Goal: Task Accomplishment & Management: Manage account settings

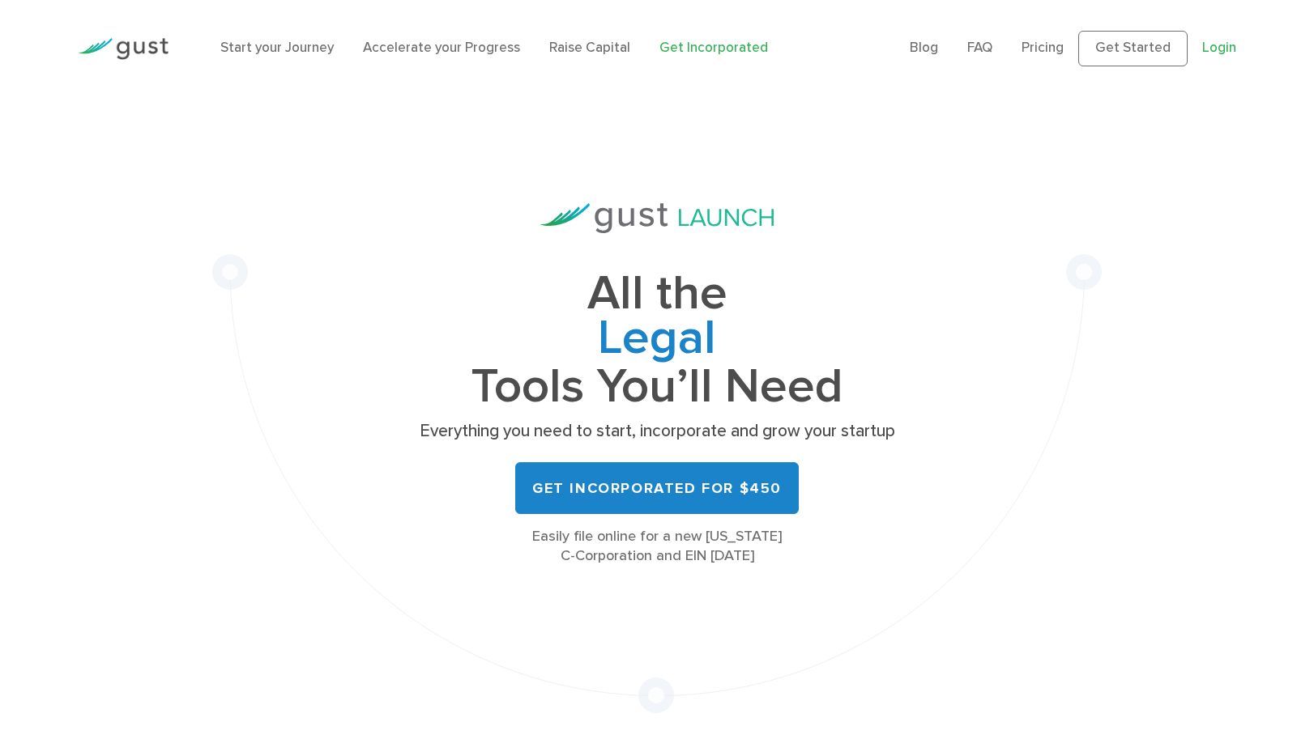
click at [1221, 53] on link "Login" at bounding box center [1219, 48] width 34 height 16
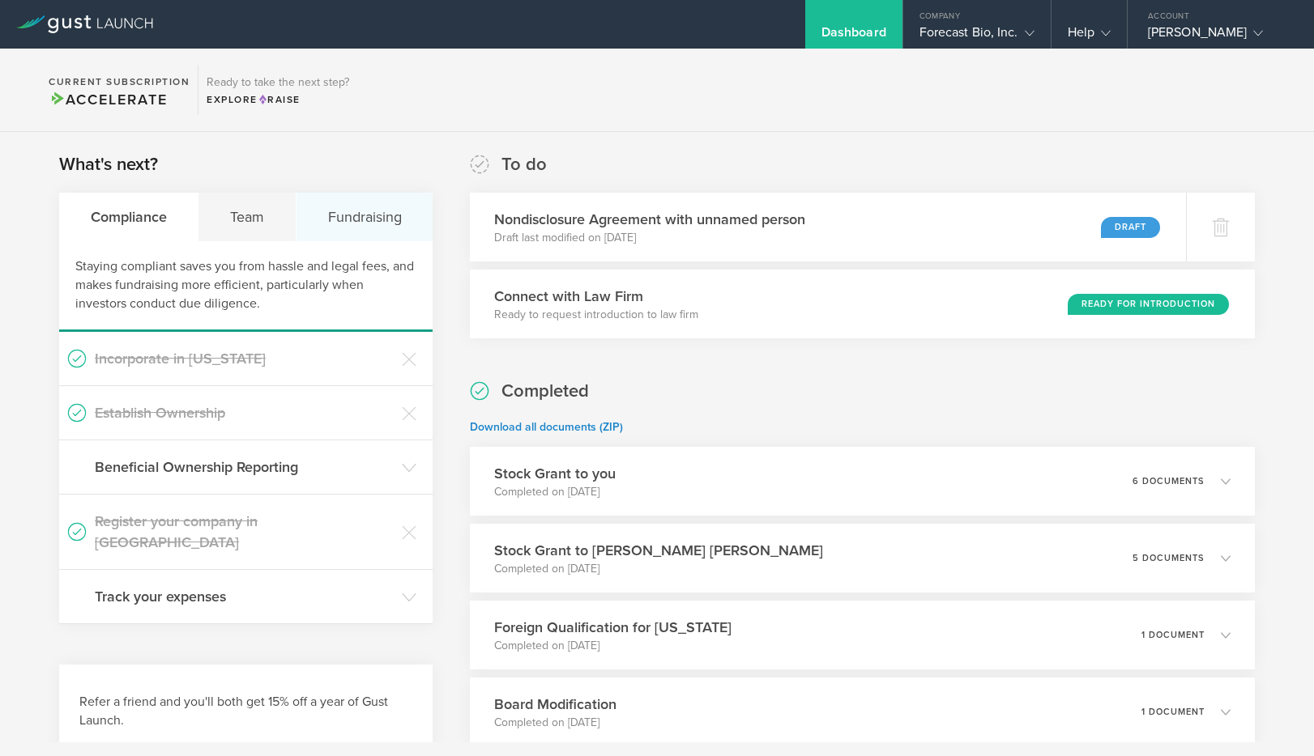
click at [349, 201] on div "Fundraising" at bounding box center [364, 217] width 136 height 49
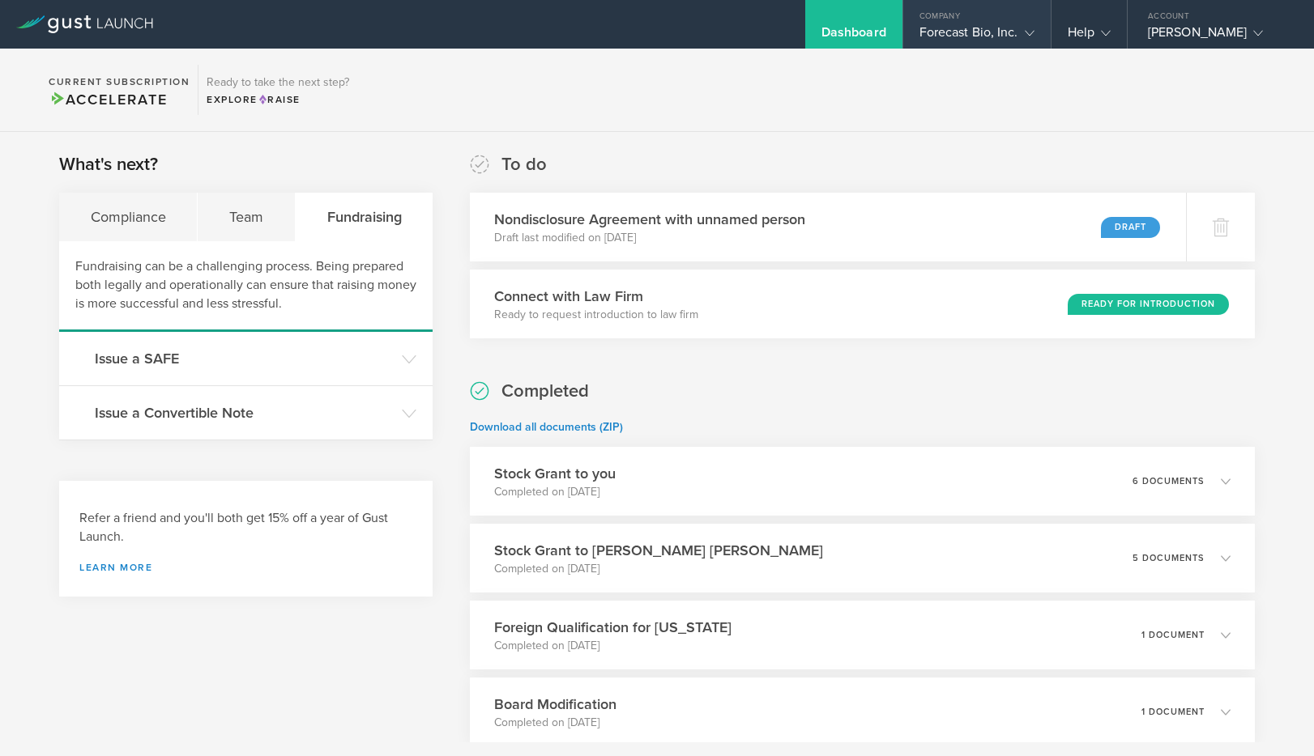
click at [953, 33] on div "Forecast Bio, Inc." at bounding box center [976, 36] width 115 height 24
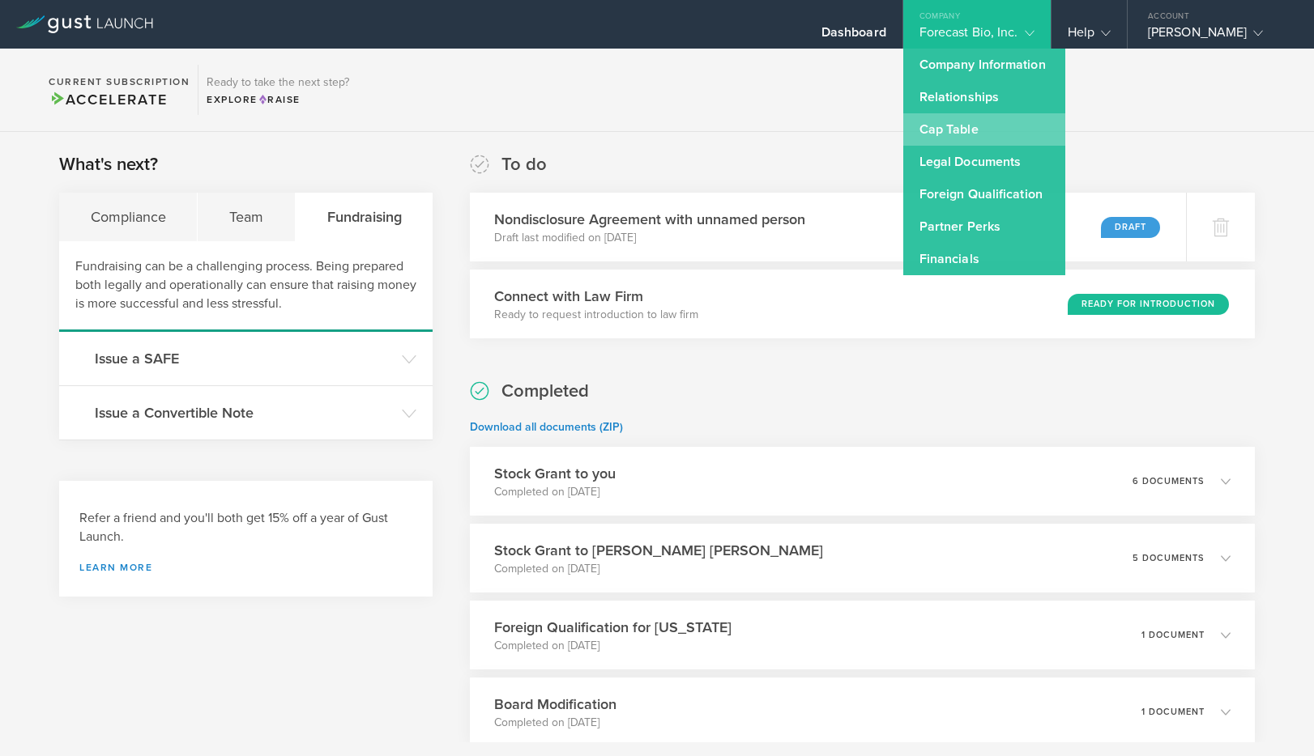
click at [952, 132] on link "Cap Table" at bounding box center [984, 129] width 162 height 32
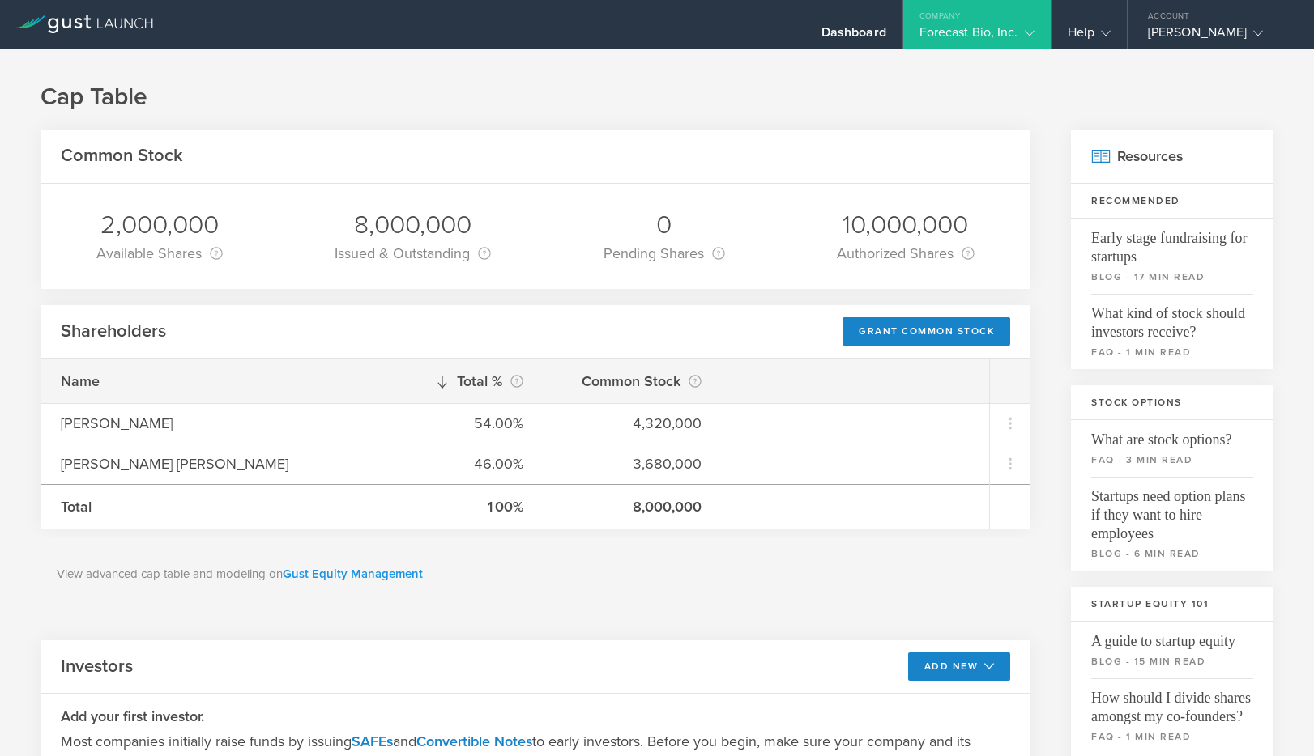
click at [386, 578] on link "Gust Equity Management" at bounding box center [353, 574] width 140 height 15
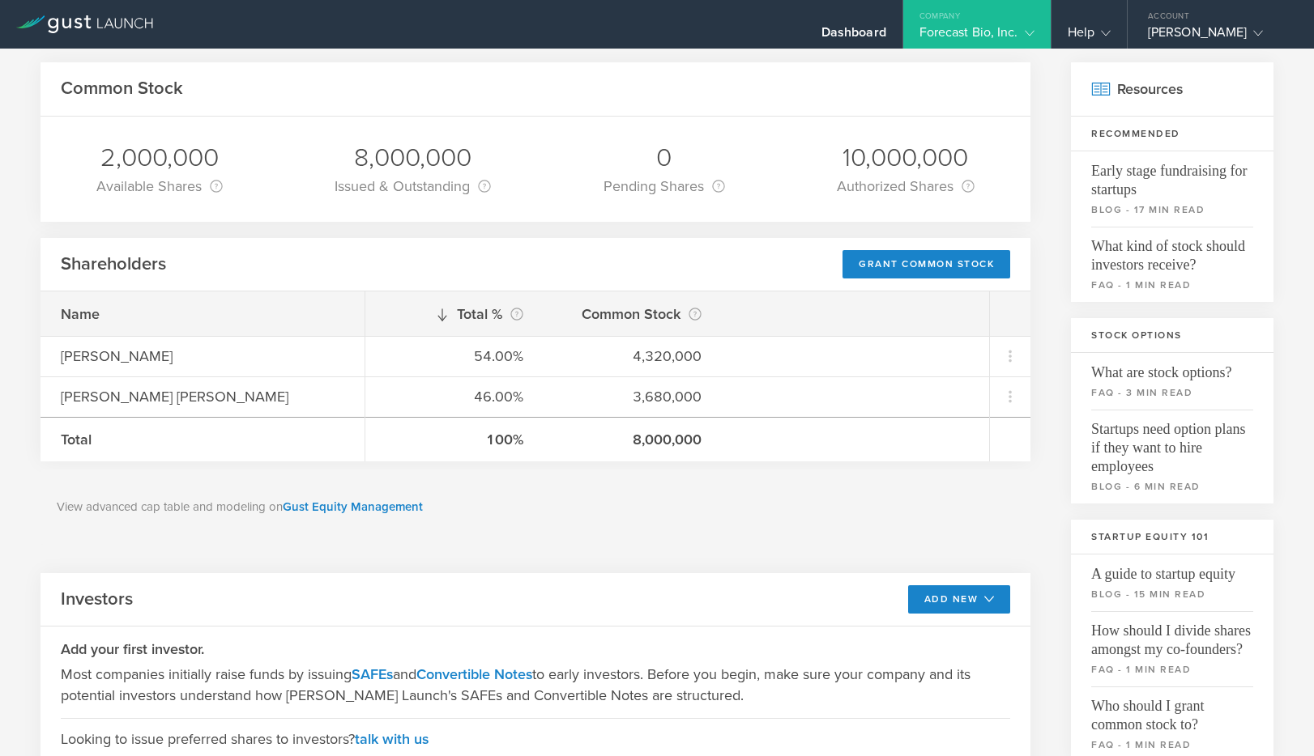
scroll to position [66, 0]
